Goal: Task Accomplishment & Management: Manage account settings

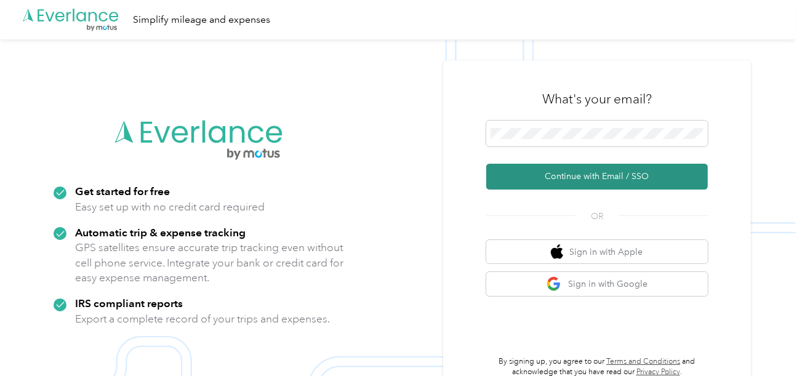
click at [554, 166] on button "Continue with Email / SSO" at bounding box center [597, 177] width 222 height 26
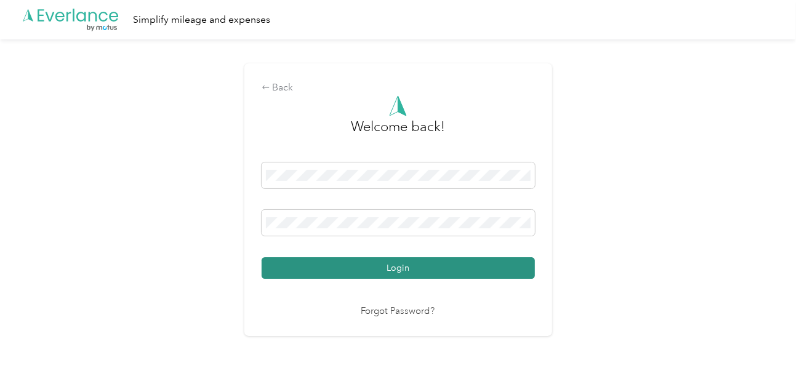
click at [432, 272] on button "Login" at bounding box center [398, 268] width 273 height 22
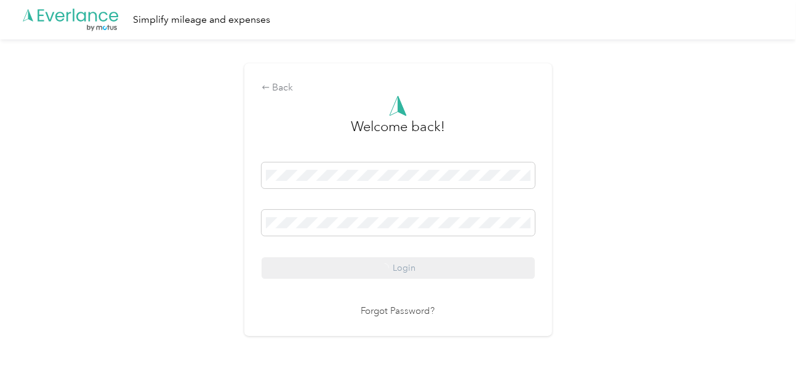
drag, startPoint x: 584, startPoint y: 227, endPoint x: 546, endPoint y: 212, distance: 41.2
click at [580, 226] on div "Back Welcome back! Login Forgot Password?" at bounding box center [398, 204] width 796 height 331
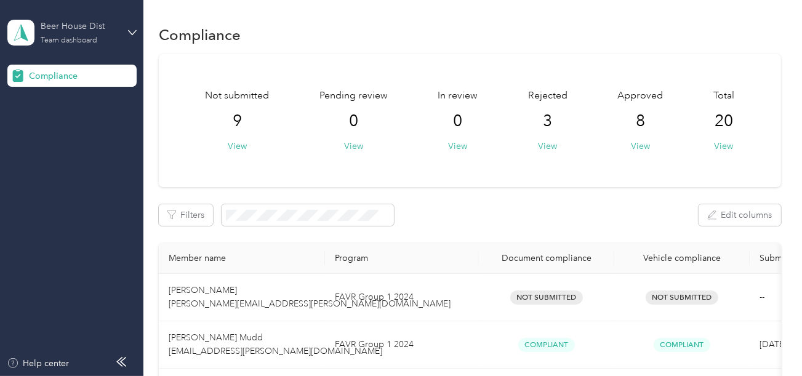
click at [83, 25] on div "Beer House Dist" at bounding box center [79, 26] width 77 height 13
click at [69, 122] on div "Log out" at bounding box center [137, 129] width 242 height 22
